Goal: Use online tool/utility: Utilize a website feature to perform a specific function

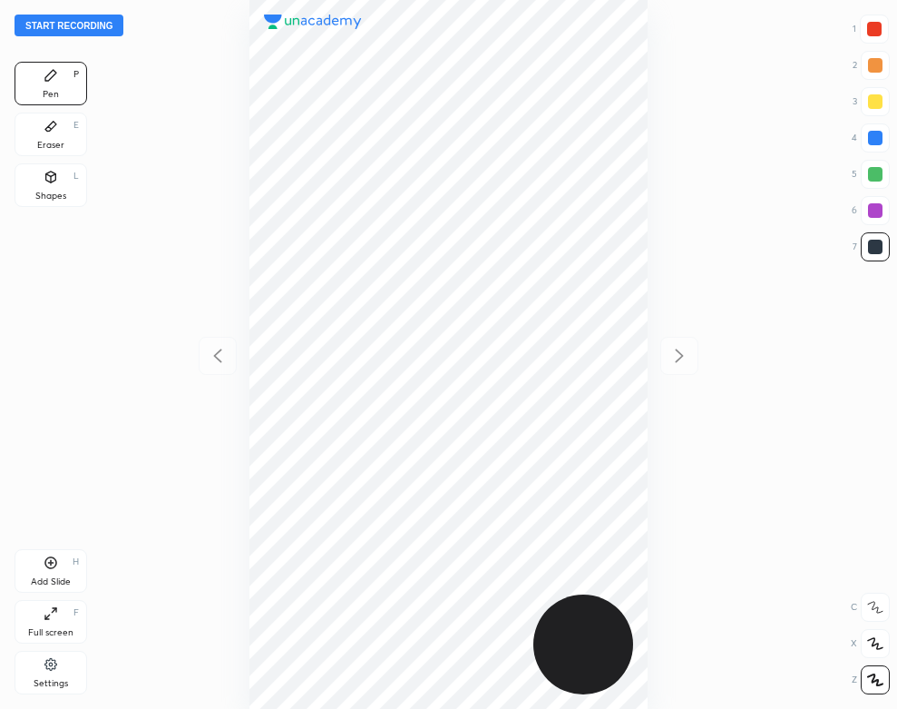
scroll to position [709, 607]
click at [97, 32] on button "Start recording" at bounding box center [69, 26] width 109 height 22
click at [869, 31] on div at bounding box center [874, 29] width 15 height 15
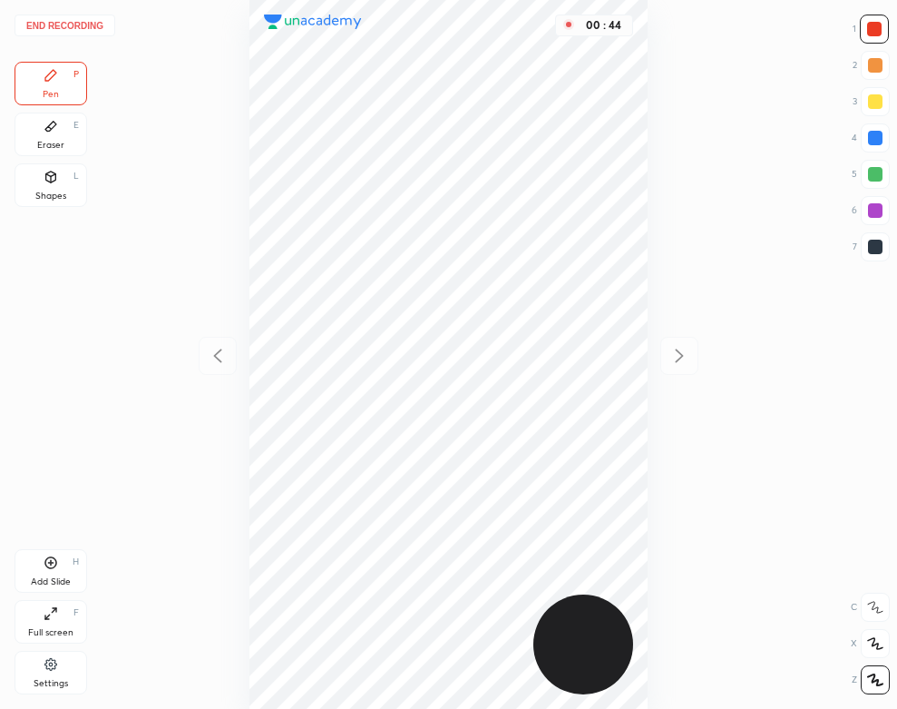
click at [54, 137] on div "Eraser E" at bounding box center [51, 135] width 73 height 44
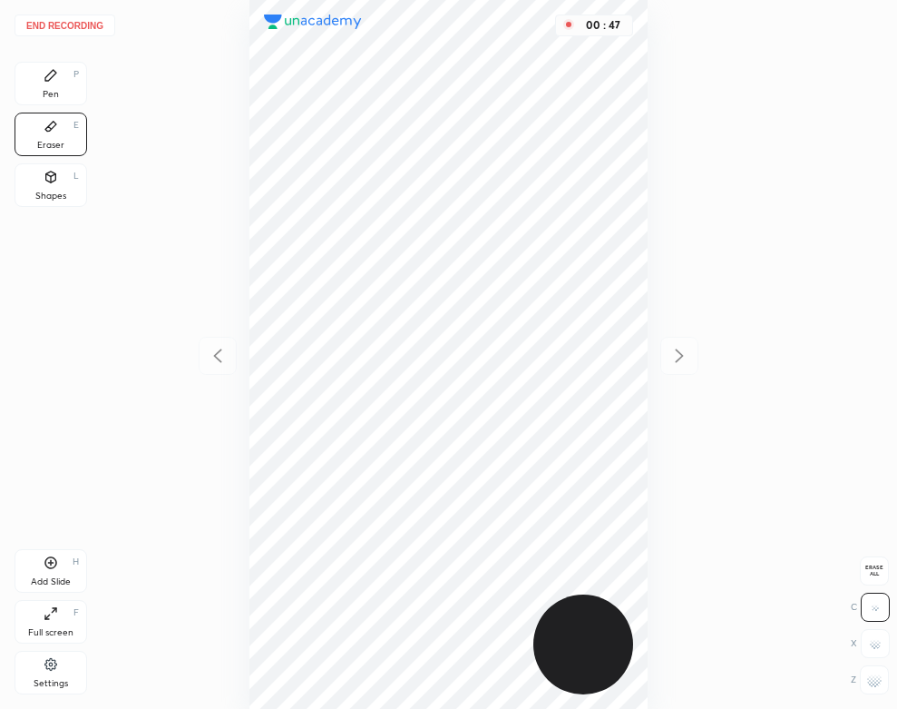
click at [58, 93] on div "Pen P" at bounding box center [51, 84] width 73 height 44
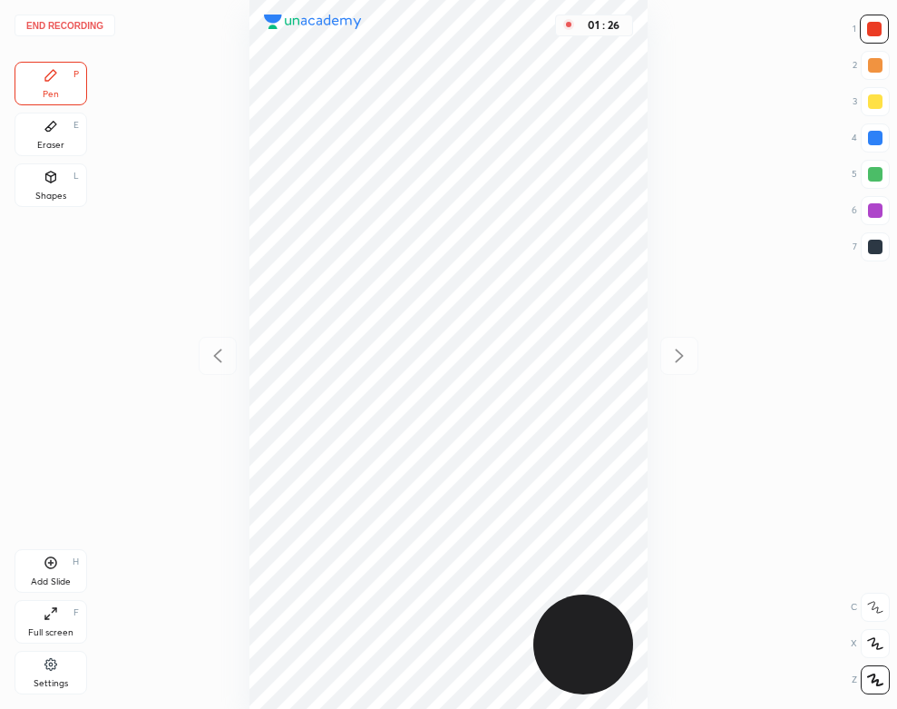
click at [653, 527] on div "01 : 26" at bounding box center [448, 354] width 607 height 709
click at [64, 579] on div "Add Slide" at bounding box center [51, 581] width 40 height 9
click at [77, 186] on div "Shapes L" at bounding box center [51, 185] width 73 height 44
click at [77, 79] on div "P" at bounding box center [75, 74] width 5 height 9
click at [87, 21] on button "End recording" at bounding box center [65, 26] width 101 height 22
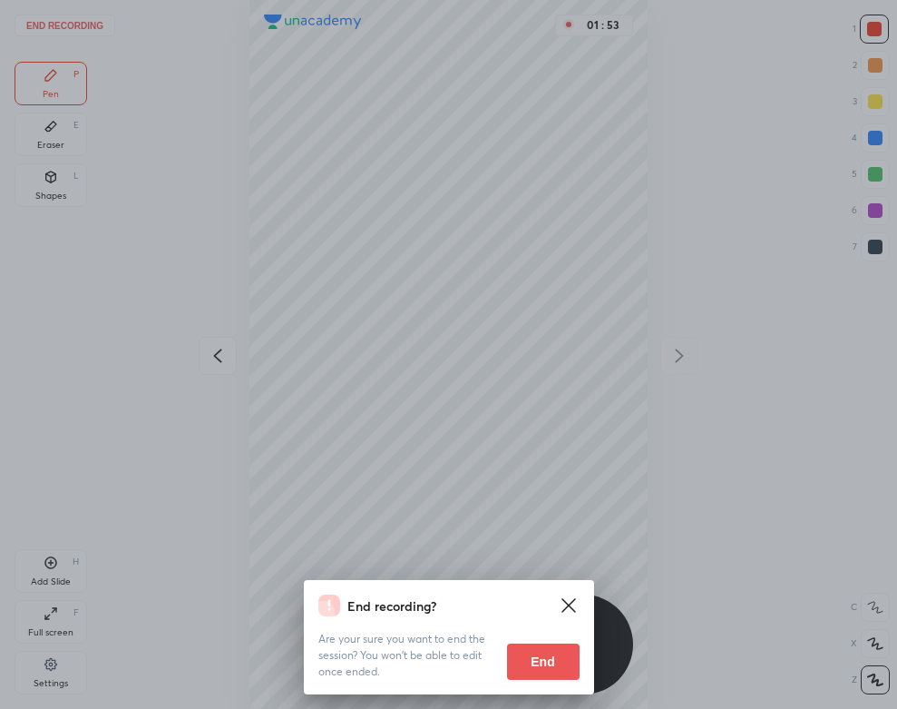
click at [529, 667] on button "End" at bounding box center [543, 661] width 73 height 36
